Goal: Information Seeking & Learning: Learn about a topic

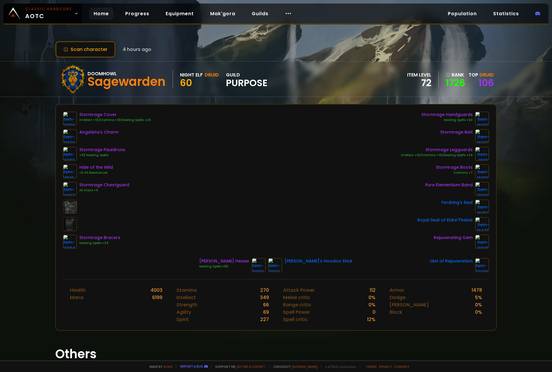
click at [100, 14] on link "Home" at bounding box center [101, 14] width 25 height 12
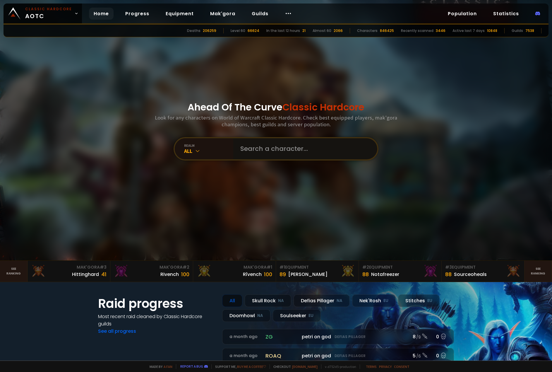
drag, startPoint x: 282, startPoint y: 152, endPoint x: 281, endPoint y: 149, distance: 3.2
click at [282, 151] on input "text" at bounding box center [303, 148] width 133 height 21
type input "gimli"
click at [310, 152] on input "text" at bounding box center [303, 148] width 133 height 21
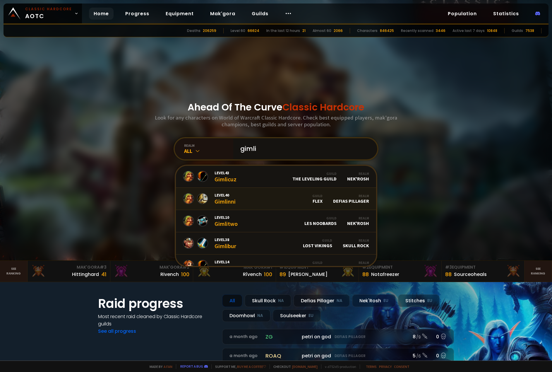
scroll to position [358, 0]
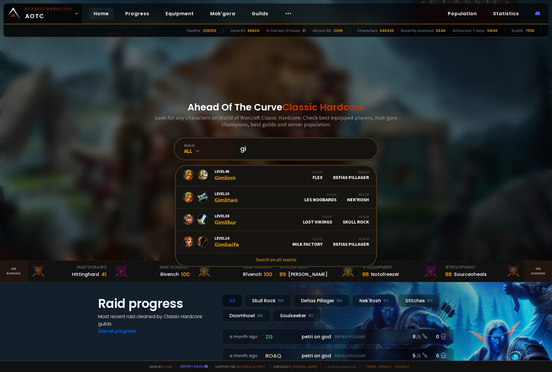
type input "g"
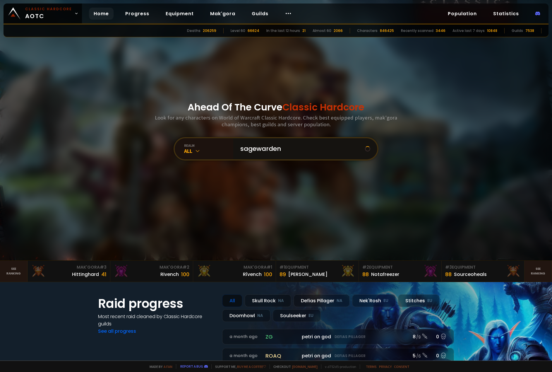
scroll to position [0, 0]
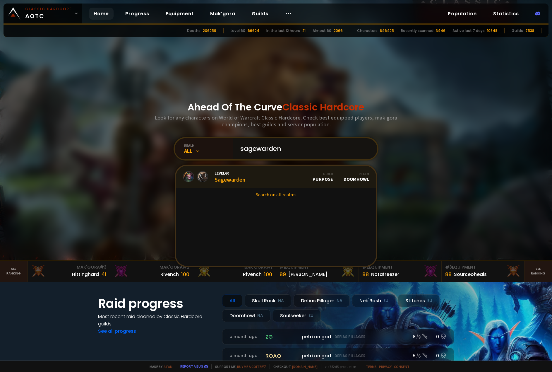
type input "sagewarden"
click at [216, 178] on div "Level 60 Sagewarden" at bounding box center [229, 176] width 31 height 13
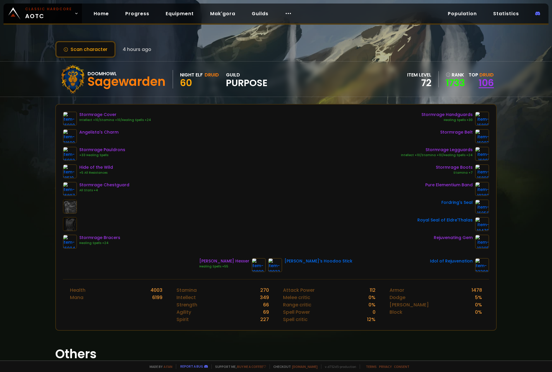
click at [478, 87] on link "106" at bounding box center [485, 82] width 15 height 13
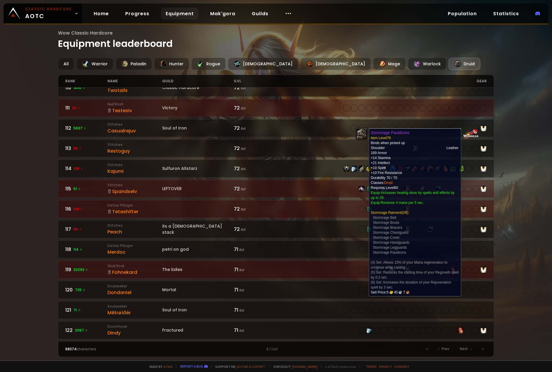
scroll to position [263, 0]
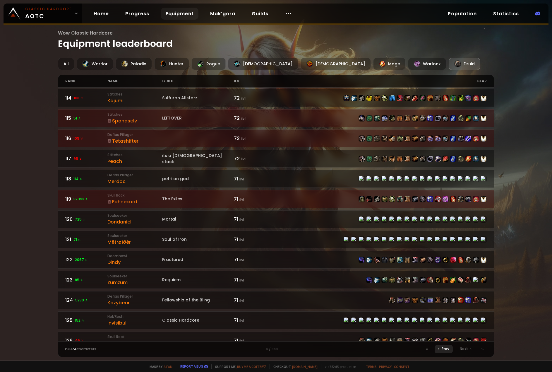
click at [439, 350] on icon at bounding box center [439, 349] width 4 height 4
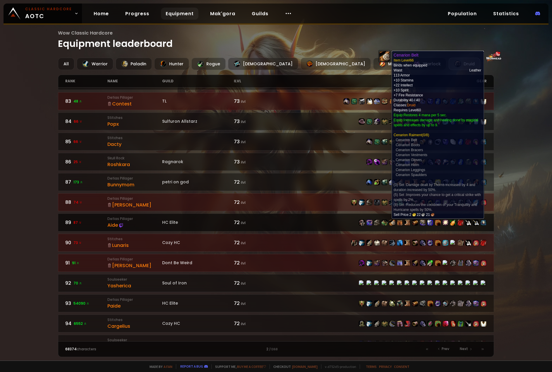
scroll to position [758, 0]
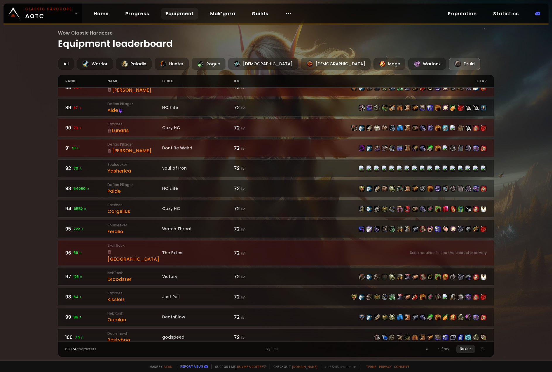
click at [459, 349] on div "Next" at bounding box center [465, 349] width 19 height 8
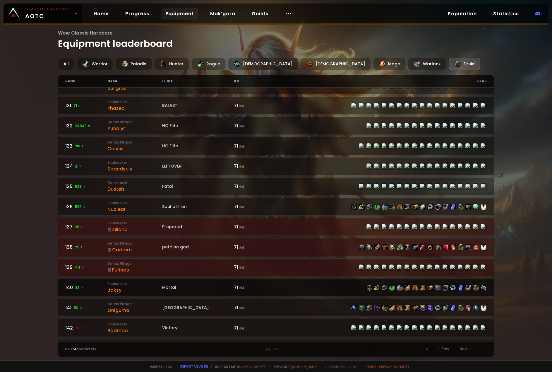
scroll to position [758, 0]
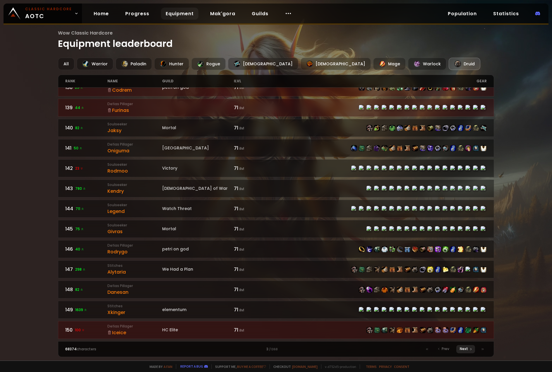
click at [463, 348] on span "Next" at bounding box center [464, 348] width 8 height 5
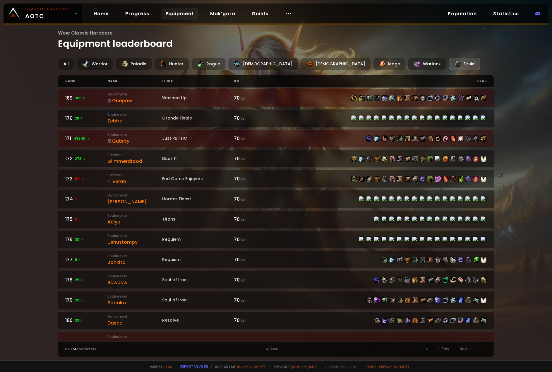
scroll to position [351, 0]
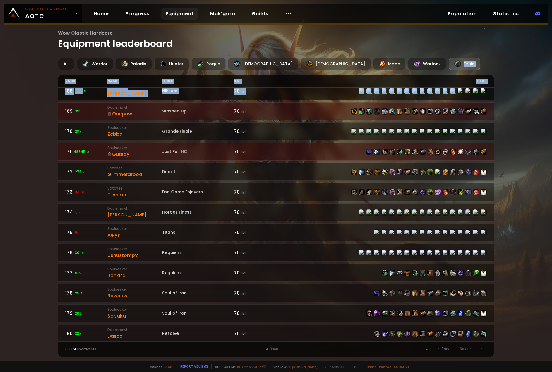
drag, startPoint x: 448, startPoint y: 60, endPoint x: 454, endPoint y: 47, distance: 14.4
click at [453, 94] on div "All Warrior Paladin Hunter Rogue Priest Shaman Mage Warlock Druid rank name gui…" at bounding box center [276, 207] width 436 height 299
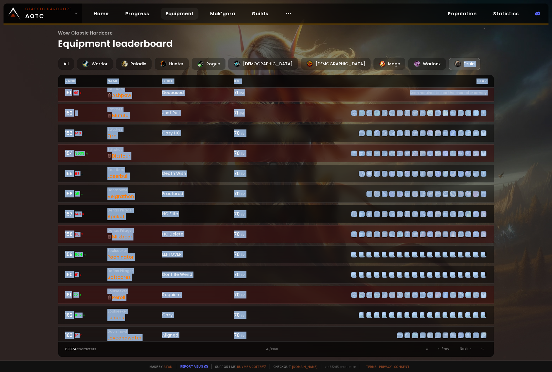
scroll to position [0, 0]
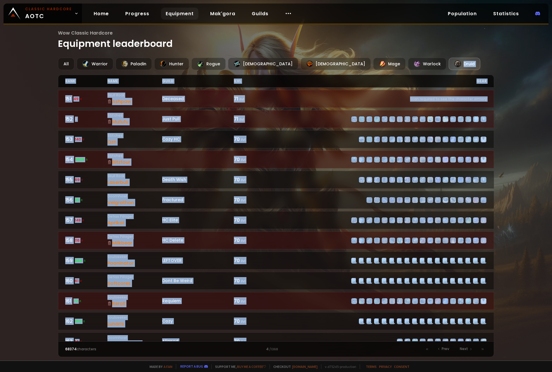
click at [326, 87] on div "gear" at bounding box center [381, 81] width 211 height 12
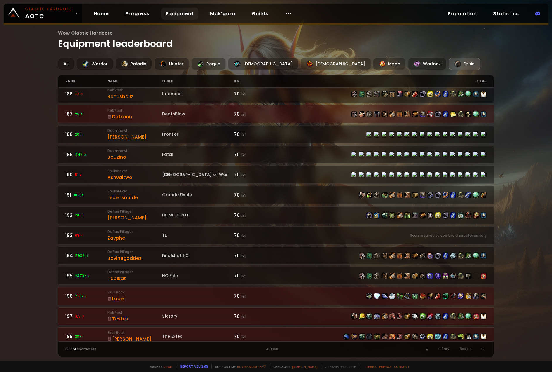
scroll to position [758, 0]
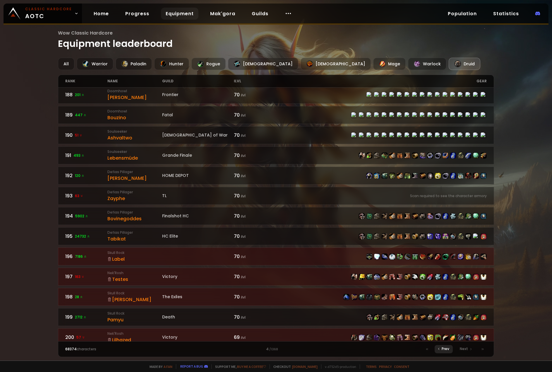
click at [444, 345] on div "Prev" at bounding box center [443, 349] width 18 height 8
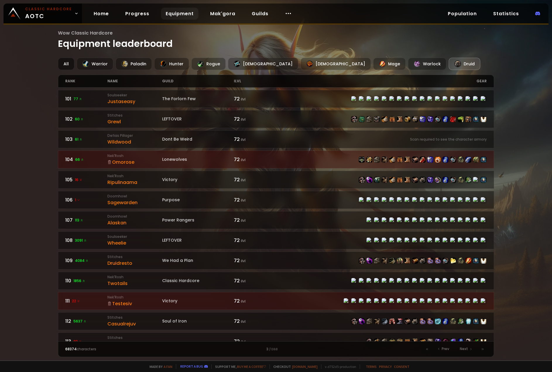
click at [69, 62] on div "All" at bounding box center [66, 64] width 16 height 12
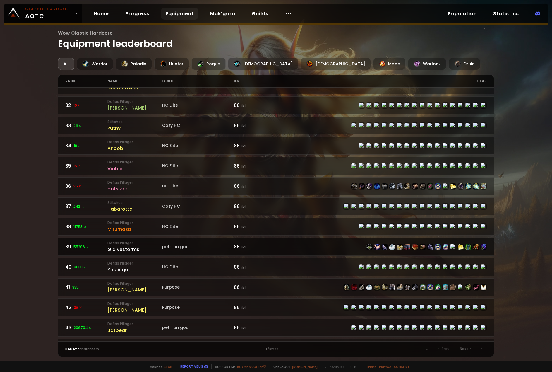
scroll to position [758, 0]
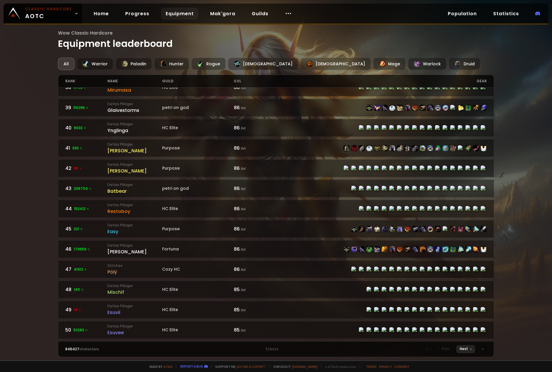
click at [467, 352] on div "Next" at bounding box center [465, 349] width 19 height 8
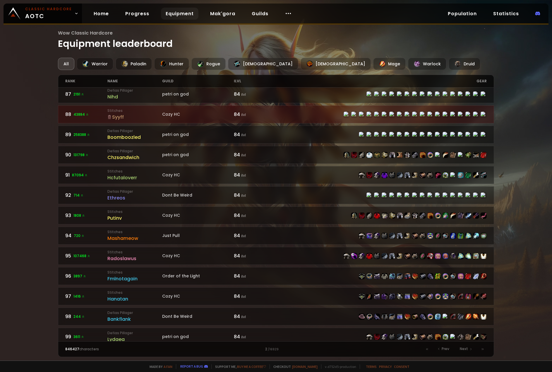
scroll to position [758, 0]
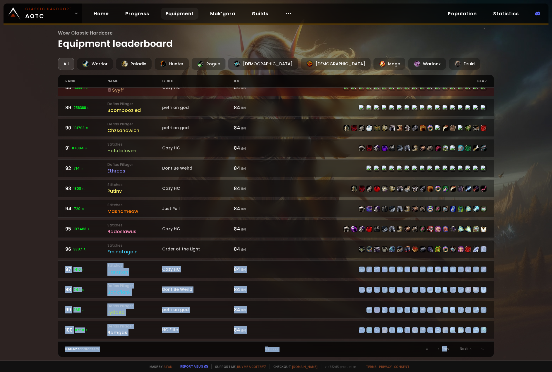
drag, startPoint x: 448, startPoint y: 351, endPoint x: 539, endPoint y: 252, distance: 133.9
click at [539, 252] on div "Wow Classic Hardcore Equipment leaderboard All Warrior Paladin Hunter Rogue Pri…" at bounding box center [276, 180] width 552 height 360
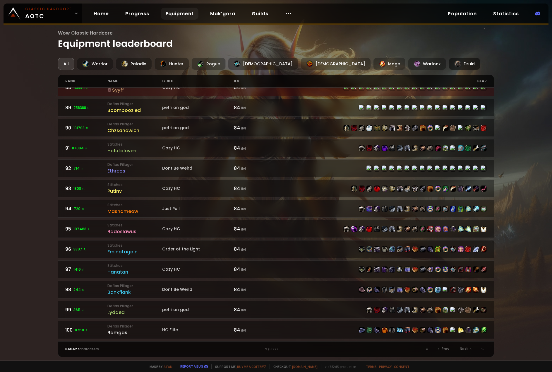
click at [448, 63] on div "Druid" at bounding box center [464, 64] width 32 height 12
